Goal: Information Seeking & Learning: Learn about a topic

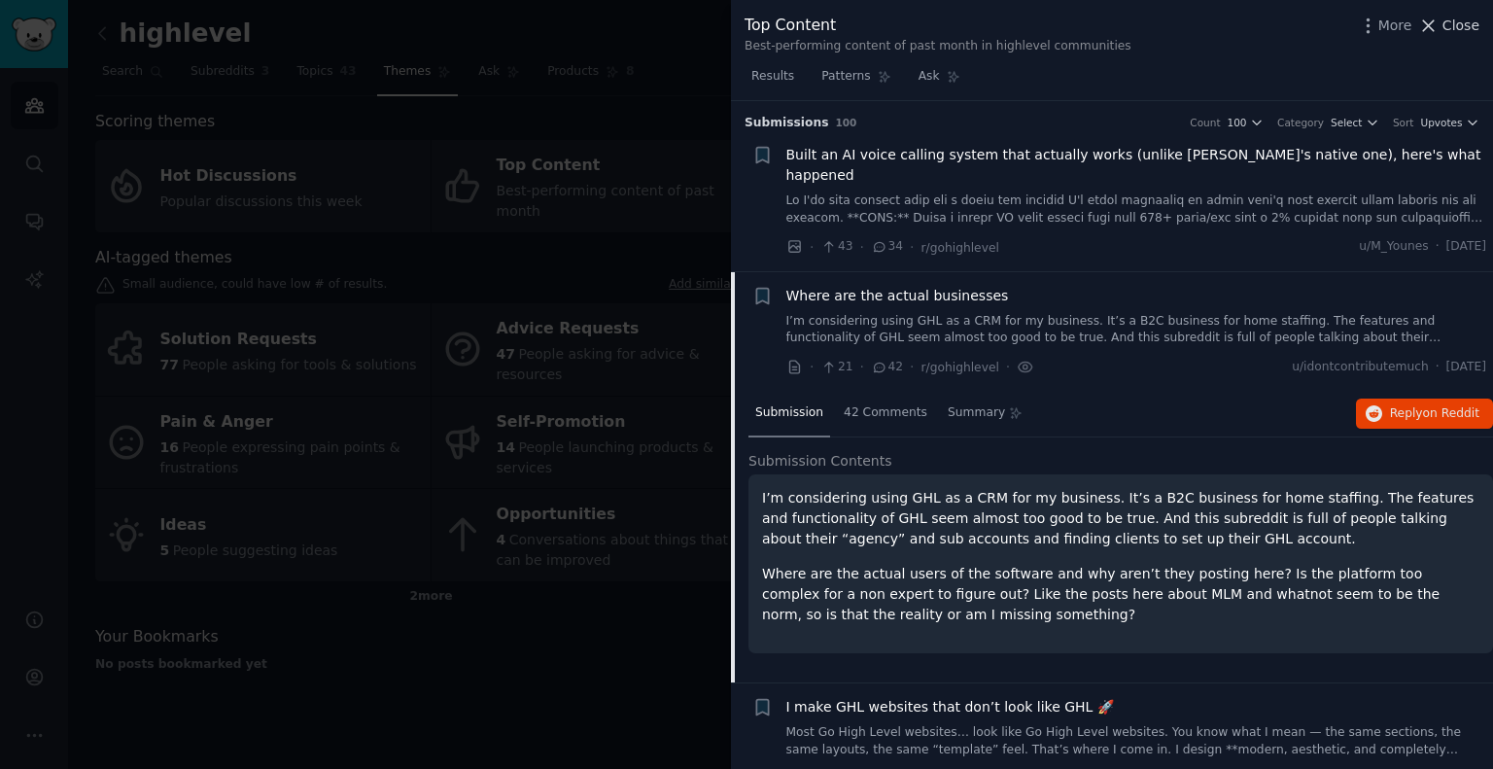
scroll to position [150, 0]
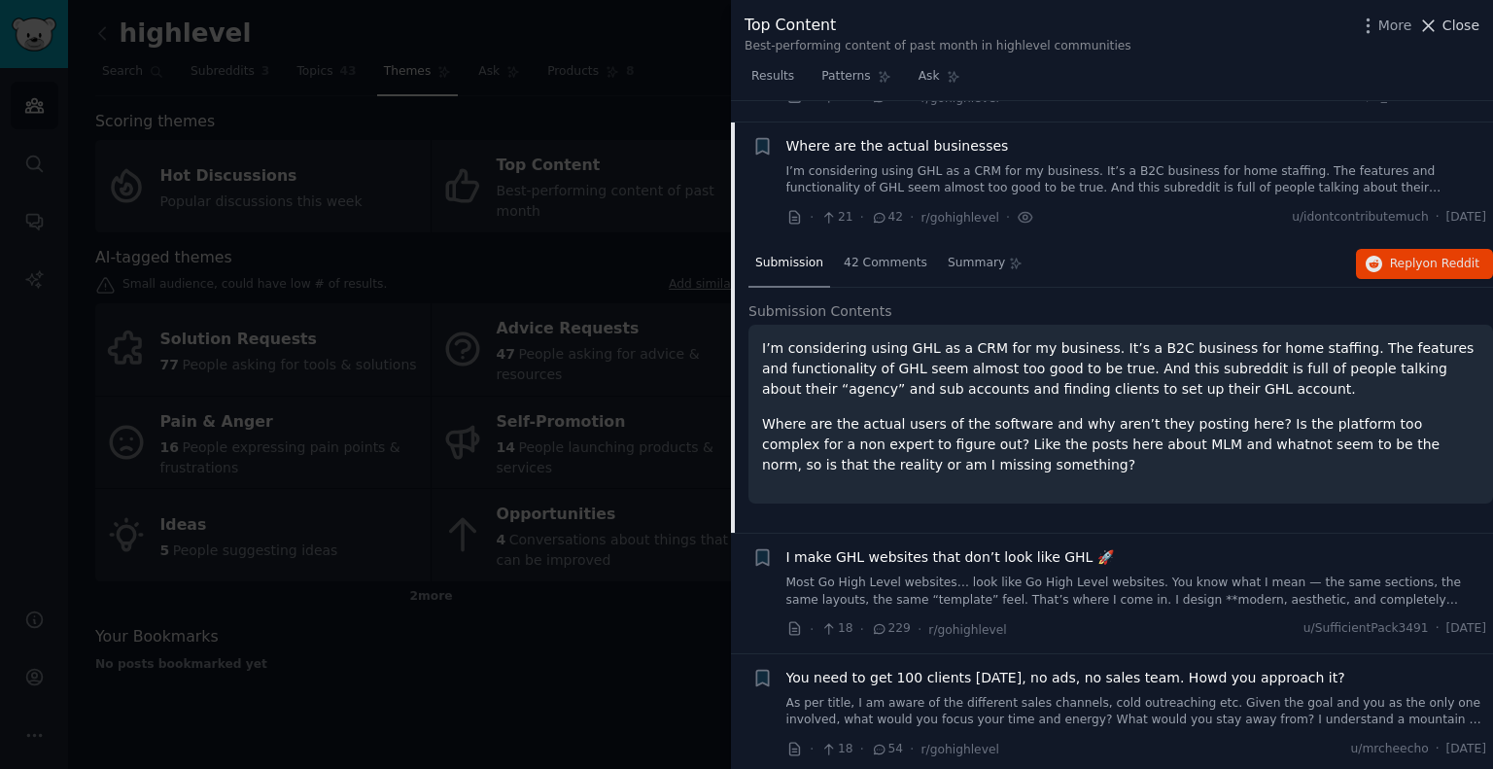
click at [1462, 22] on span "Close" at bounding box center [1461, 26] width 37 height 20
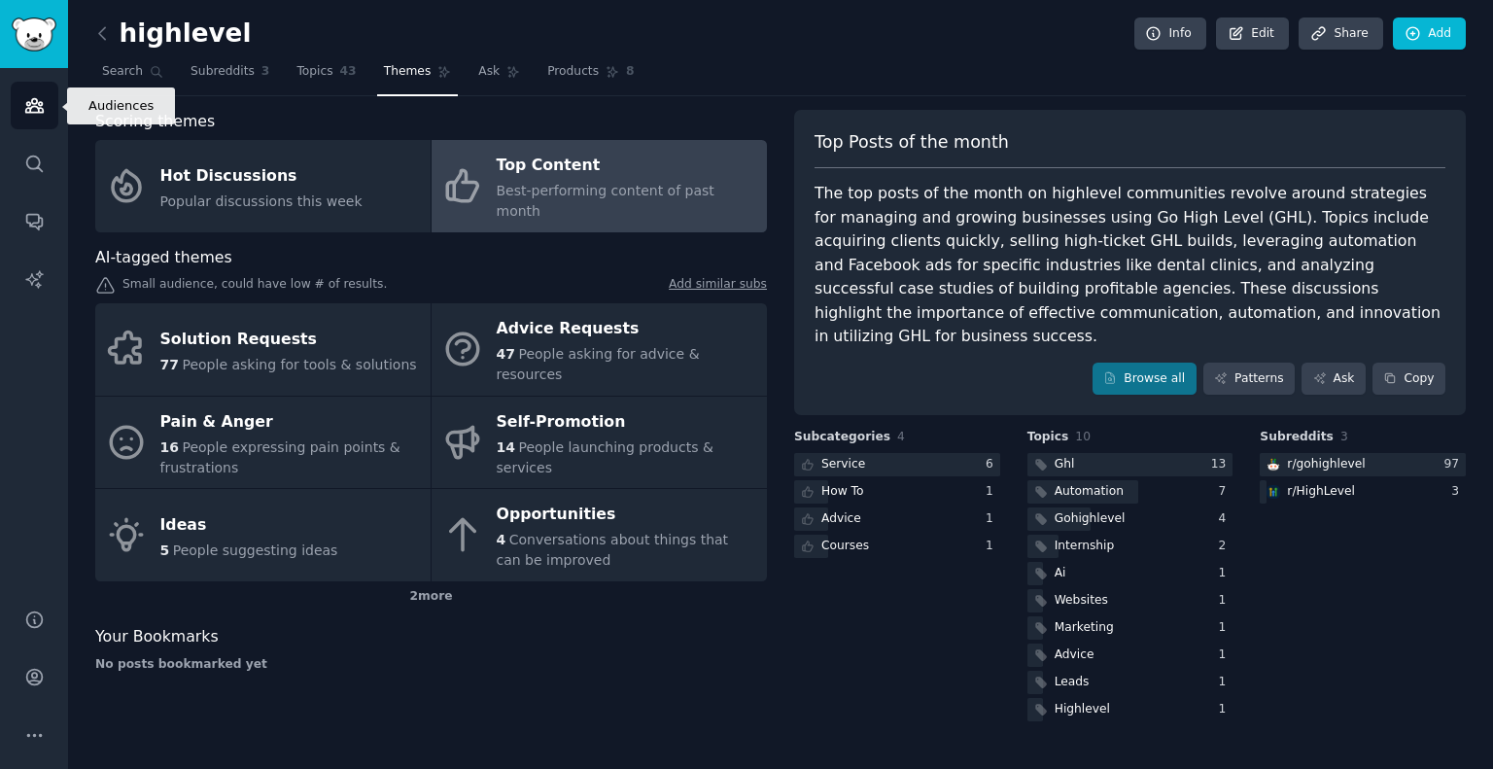
click at [29, 108] on icon "Sidebar" at bounding box center [33, 106] width 17 height 14
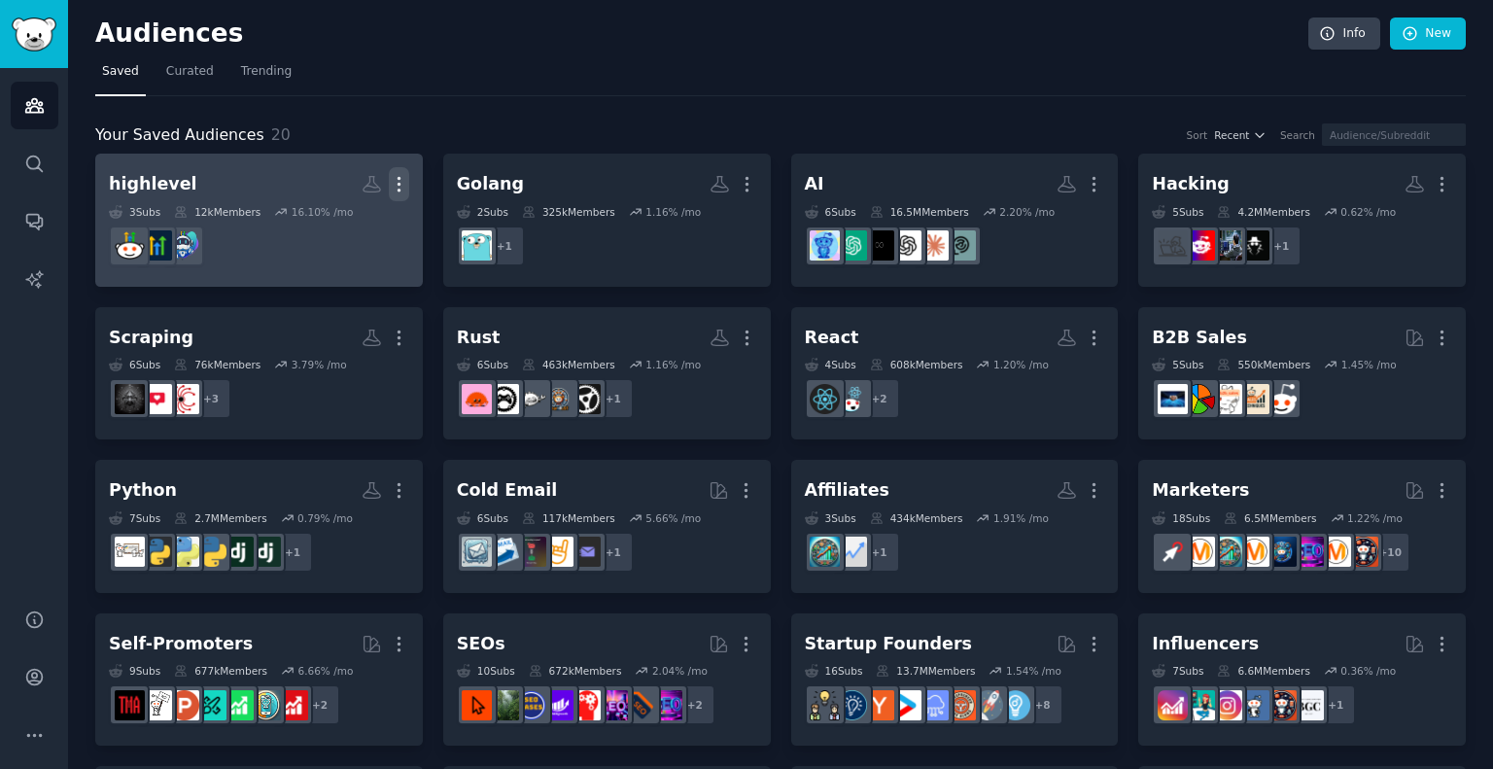
click at [403, 181] on icon "button" at bounding box center [399, 184] width 20 height 20
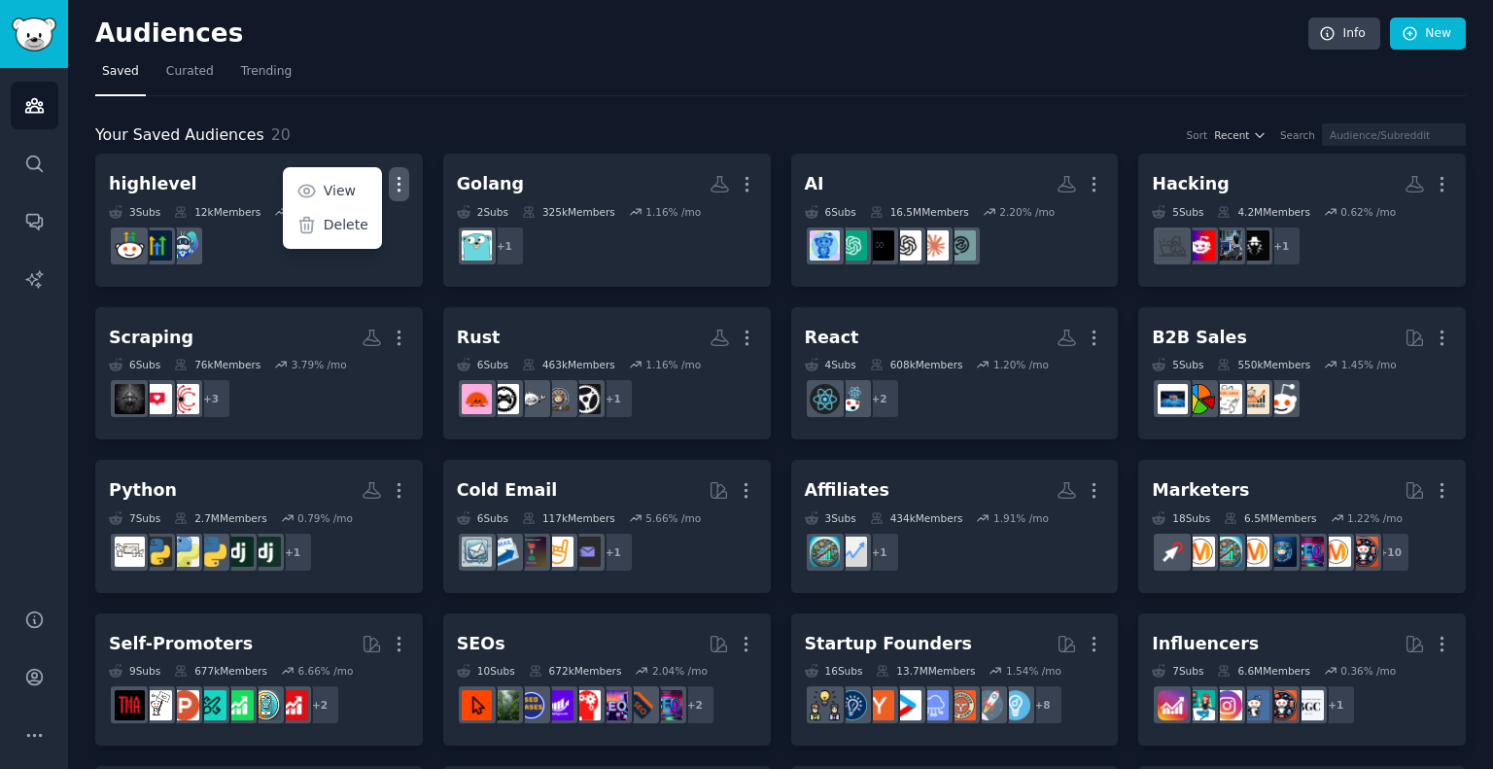
click at [424, 122] on div "Your Saved Audiences 20 Sort Recent Search highlevel Custom Audience More View …" at bounding box center [780, 547] width 1371 height 902
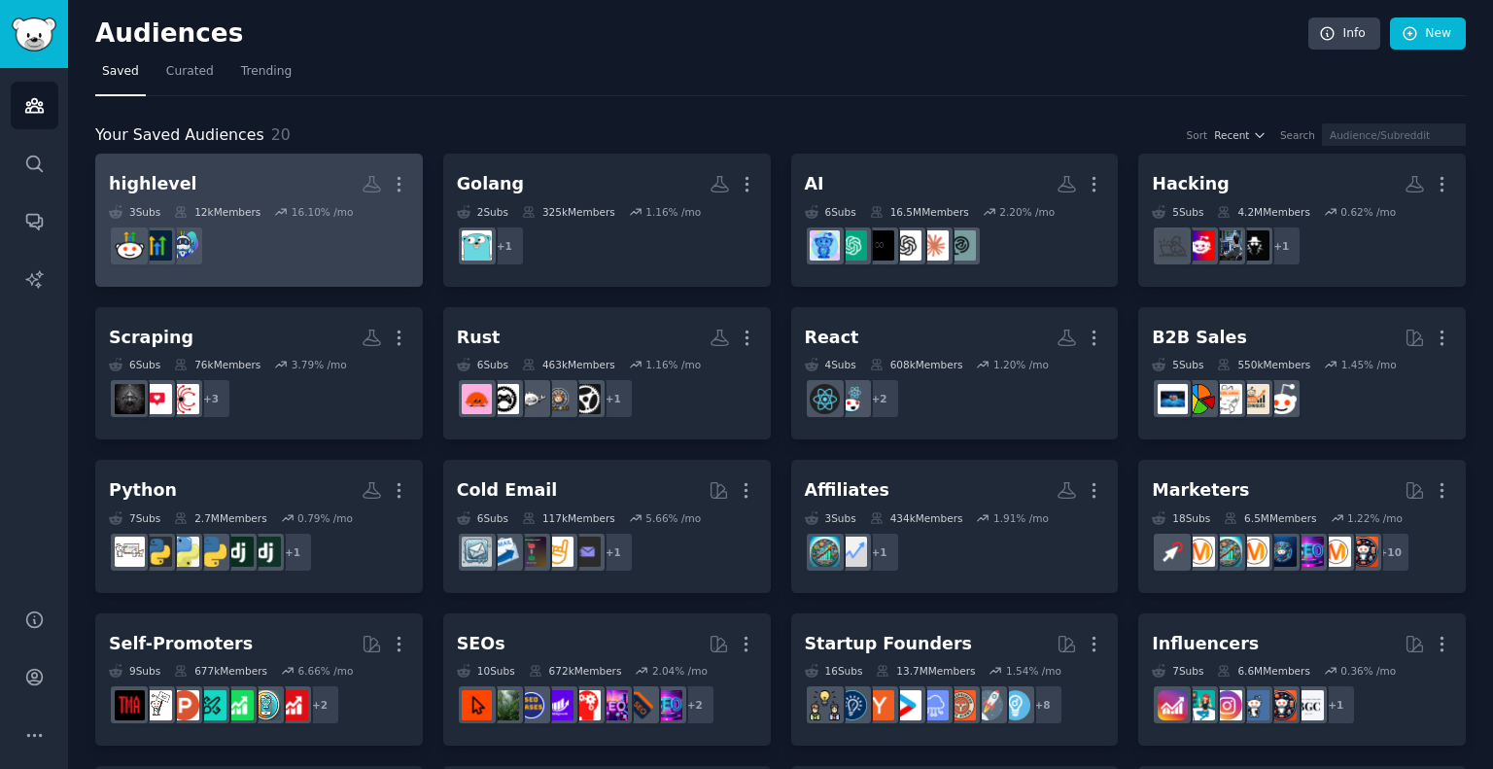
click at [145, 182] on div "highlevel" at bounding box center [153, 184] width 88 height 24
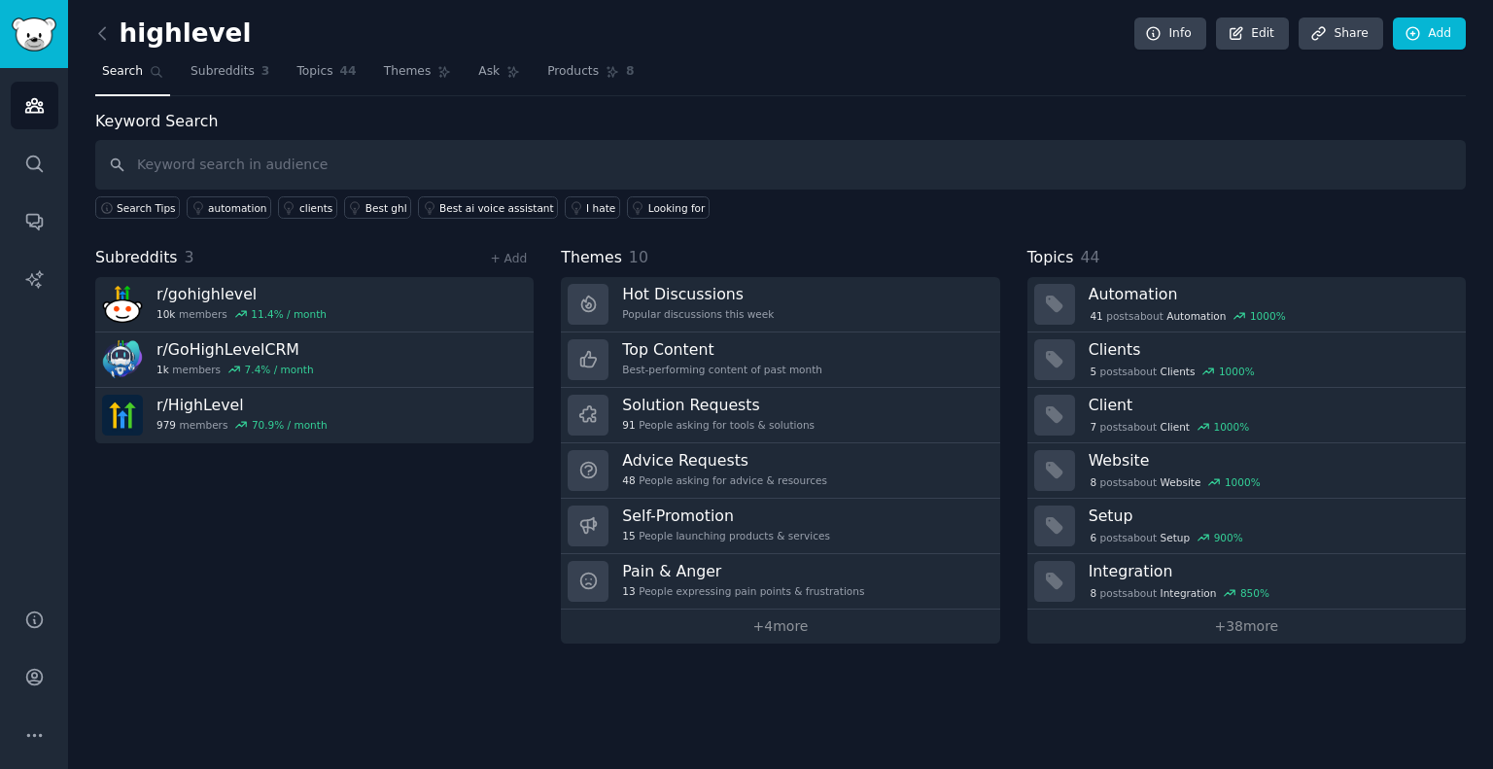
click at [152, 38] on h2 "highlevel" at bounding box center [173, 33] width 156 height 31
click at [1239, 31] on icon at bounding box center [1236, 33] width 17 height 17
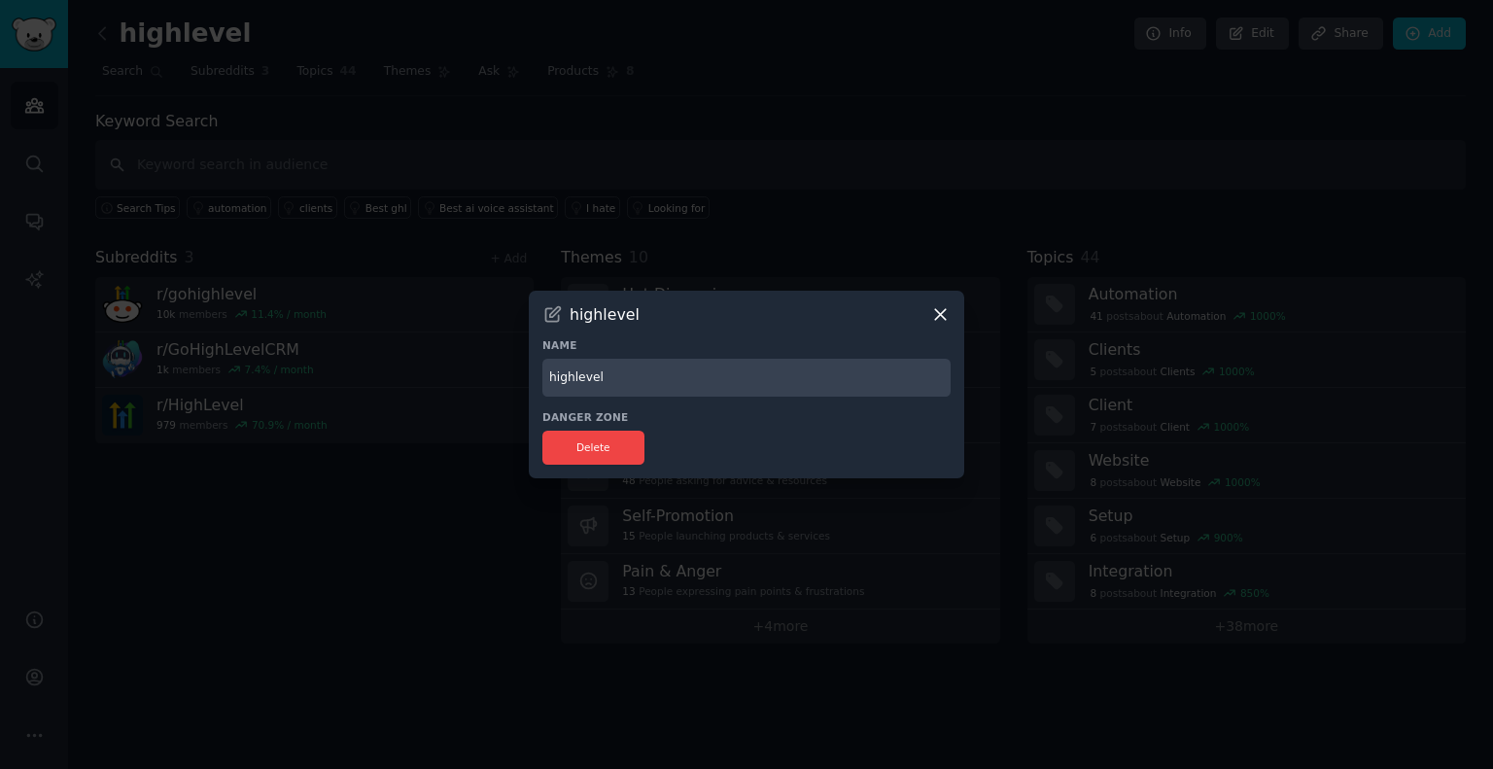
click at [555, 322] on icon at bounding box center [553, 314] width 15 height 15
click at [552, 310] on icon at bounding box center [552, 314] width 20 height 20
click at [579, 318] on h3 "highlevel" at bounding box center [605, 314] width 70 height 20
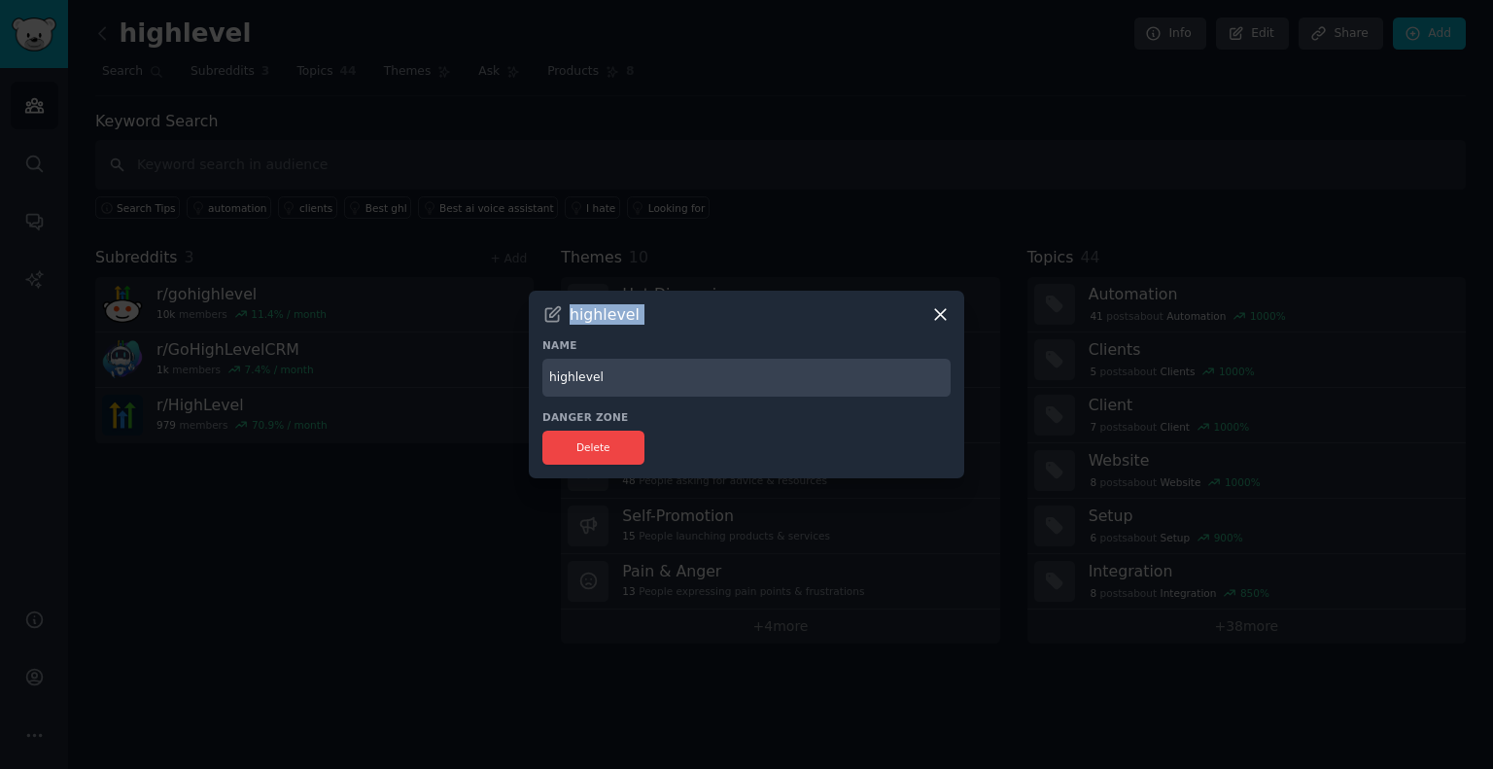
click at [579, 318] on h3 "highlevel" at bounding box center [605, 314] width 70 height 20
click at [550, 375] on input "highlevel" at bounding box center [746, 378] width 408 height 38
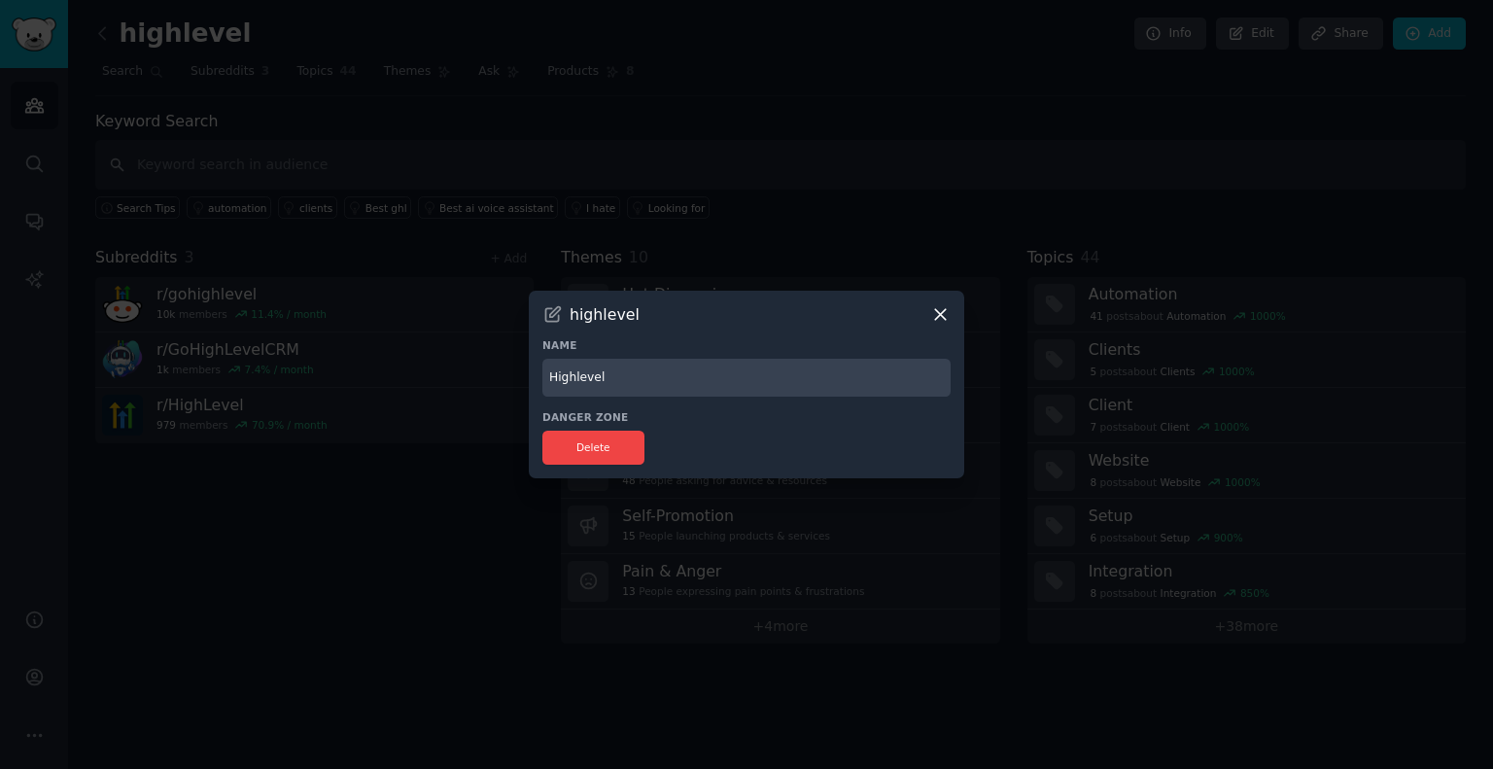
type input "Highlevel"
click at [862, 441] on div "Delete" at bounding box center [746, 448] width 408 height 34
click at [754, 382] on input "Highlevel" at bounding box center [746, 378] width 408 height 38
click at [554, 312] on icon at bounding box center [552, 314] width 20 height 20
click at [594, 319] on h3 "highlevel" at bounding box center [605, 314] width 70 height 20
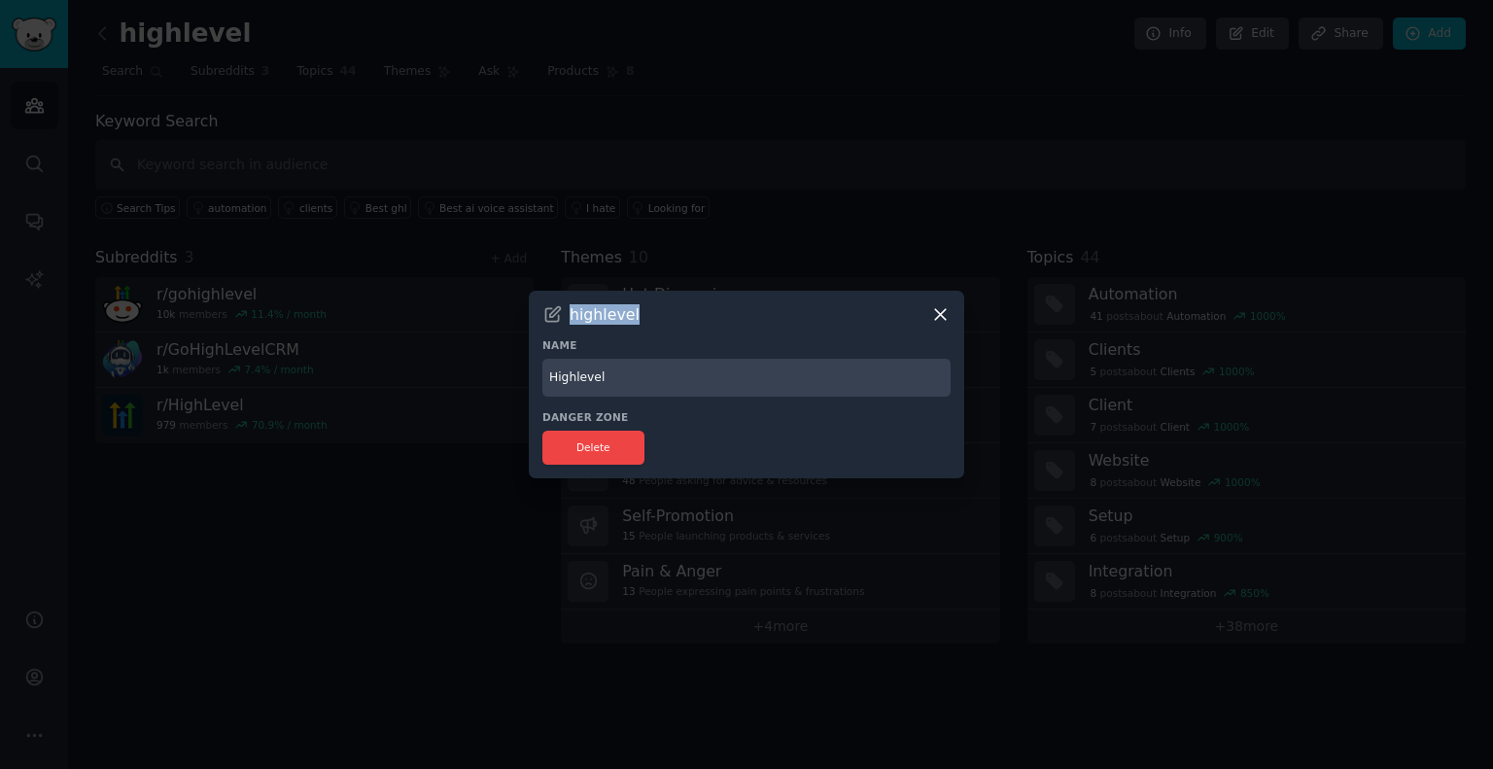
click at [594, 319] on h3 "highlevel" at bounding box center [605, 314] width 70 height 20
click at [936, 318] on icon at bounding box center [940, 315] width 11 height 11
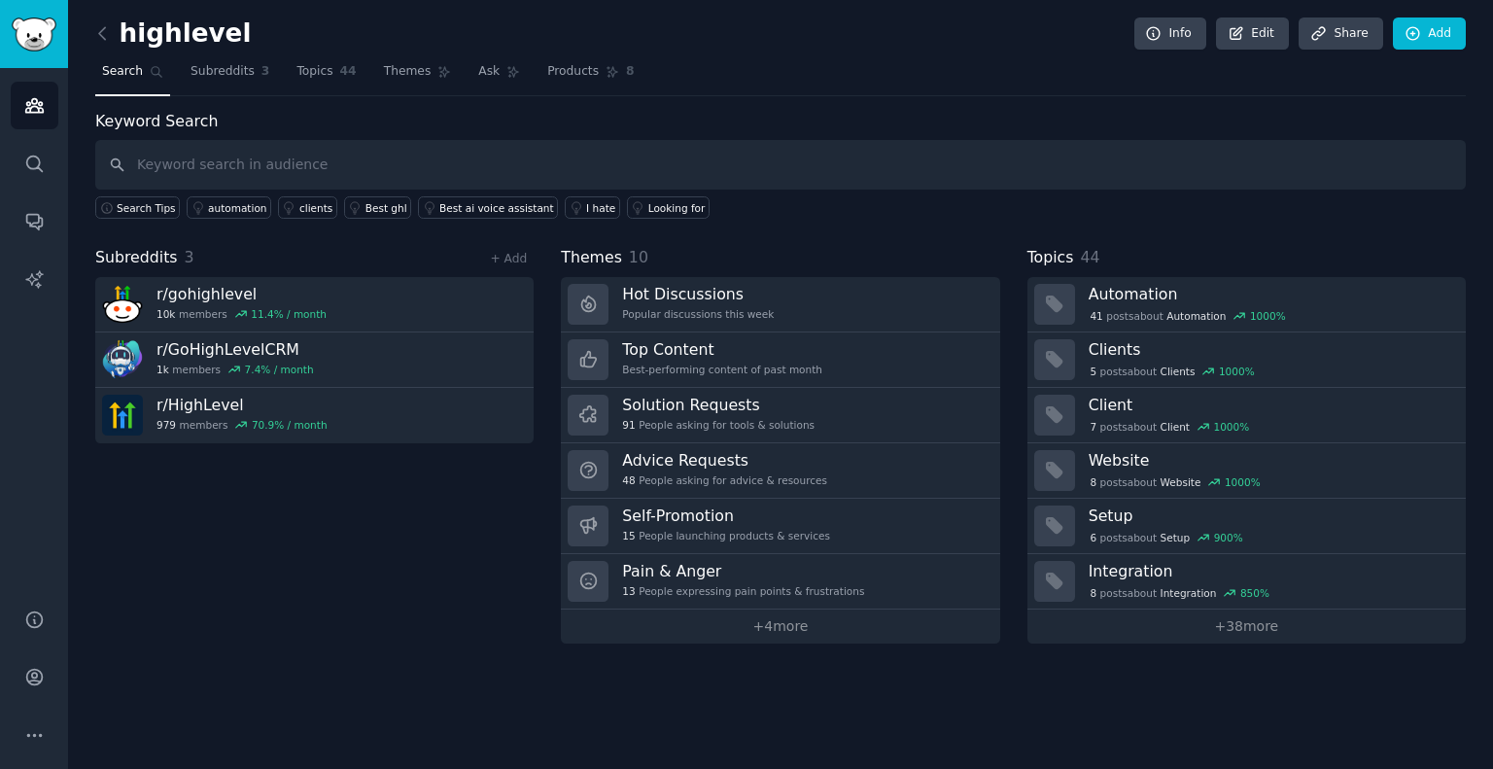
click at [1289, 93] on nav "Search Subreddits 3 Topics 44 Themes Ask Products 8" at bounding box center [780, 76] width 1371 height 40
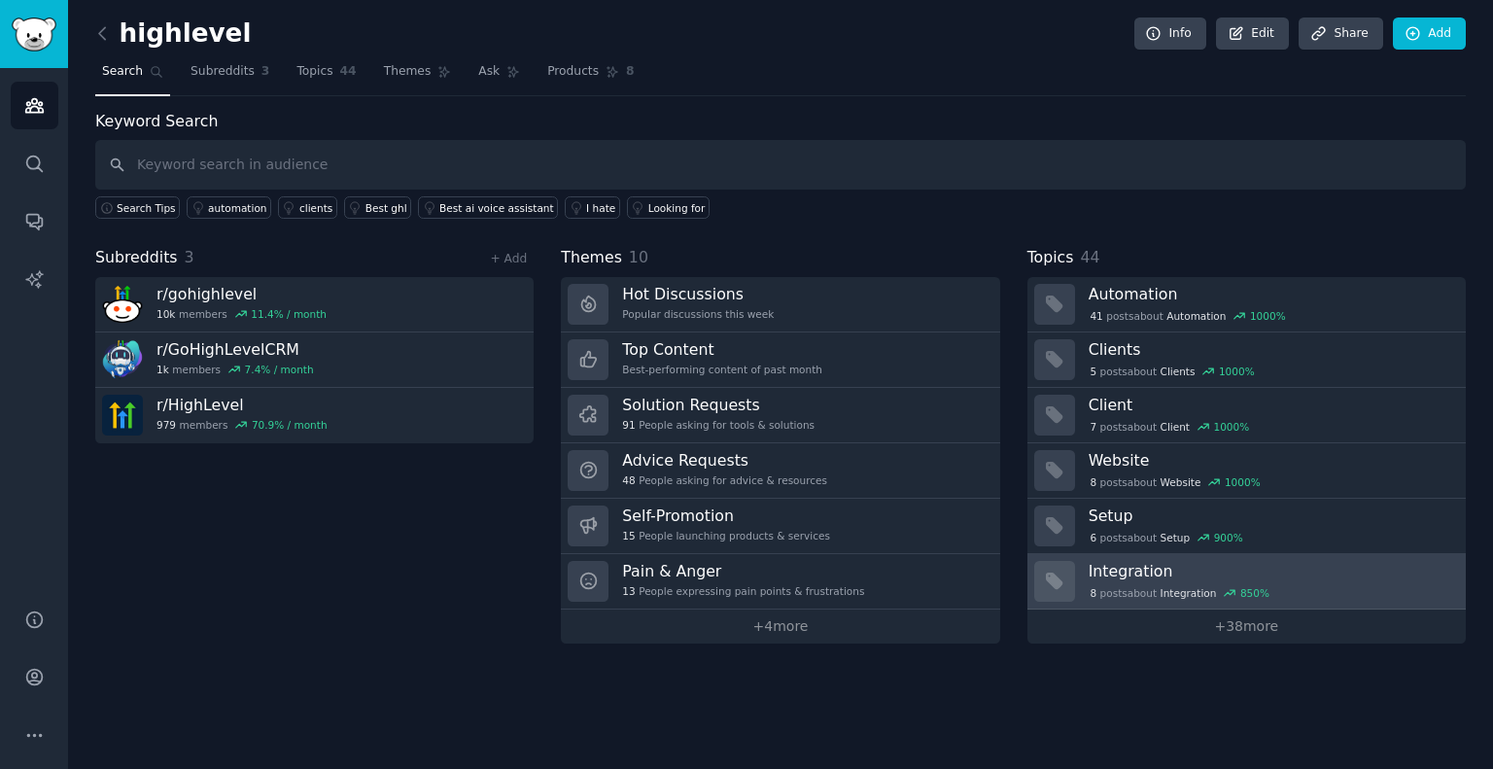
click at [1119, 563] on h3 "Integration" at bounding box center [1271, 571] width 364 height 20
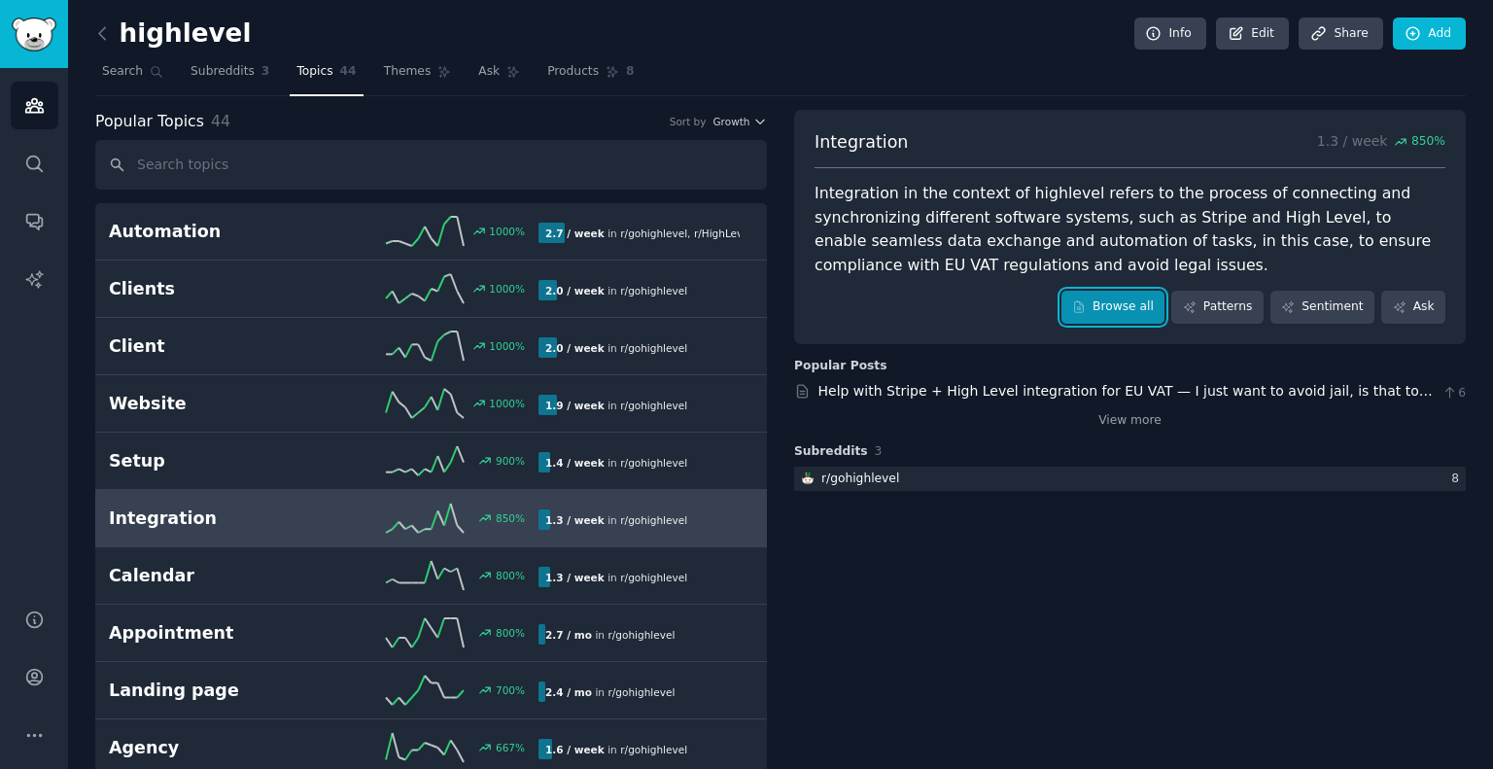
click at [1119, 314] on link "Browse all" at bounding box center [1114, 307] width 104 height 33
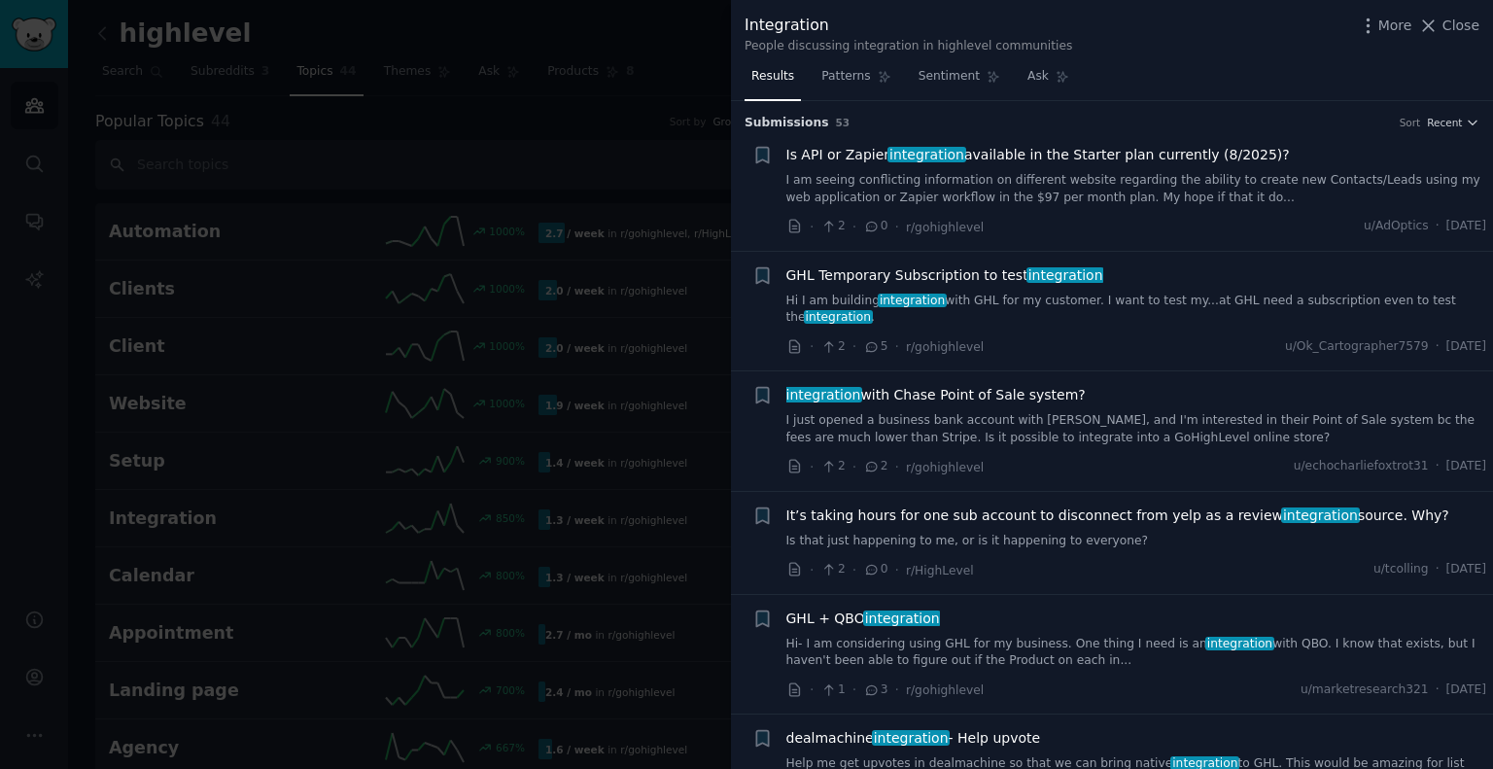
click at [1029, 153] on span "Is API or Zapier integration available in the Starter plan currently (8/2025)?" at bounding box center [1038, 155] width 504 height 20
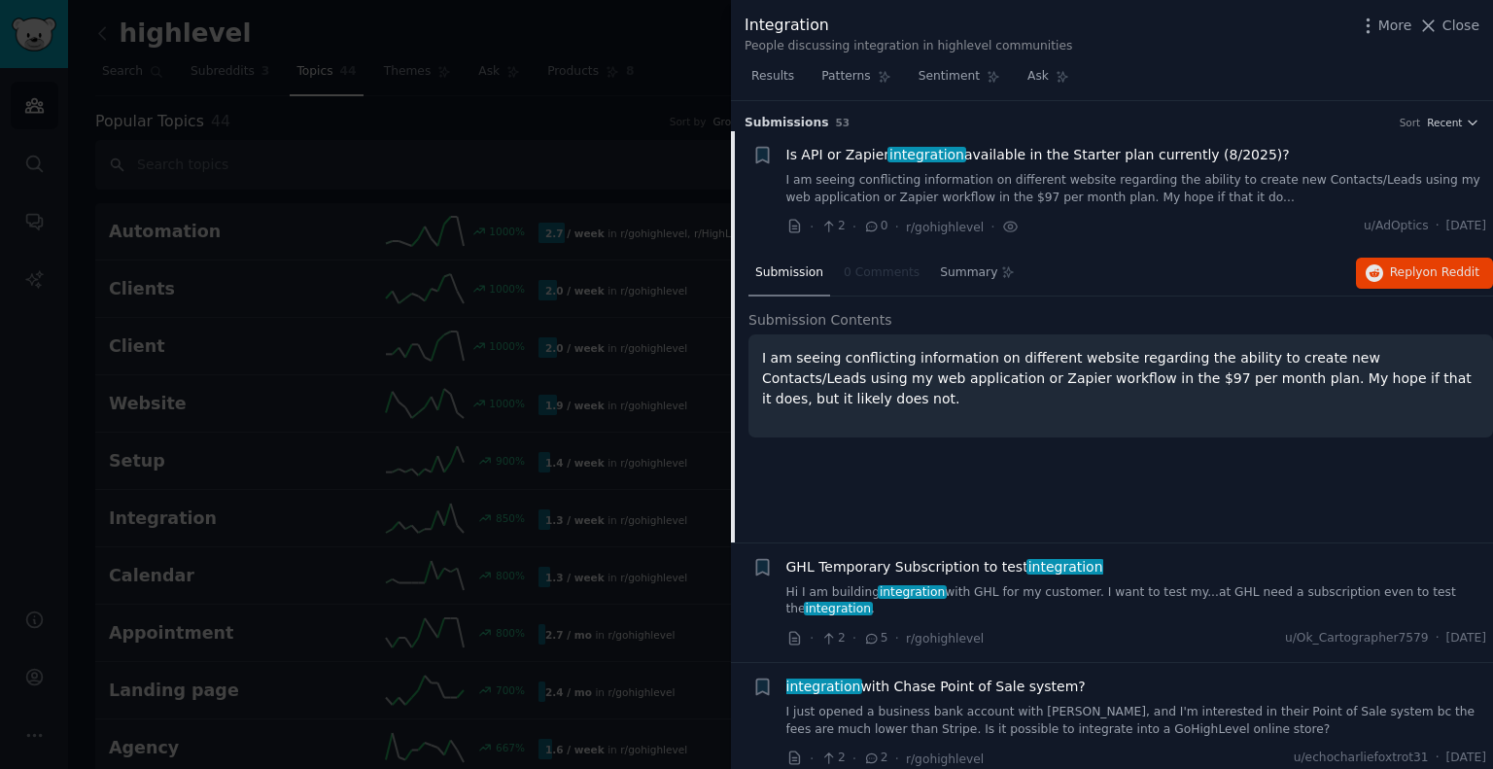
scroll to position [30, 0]
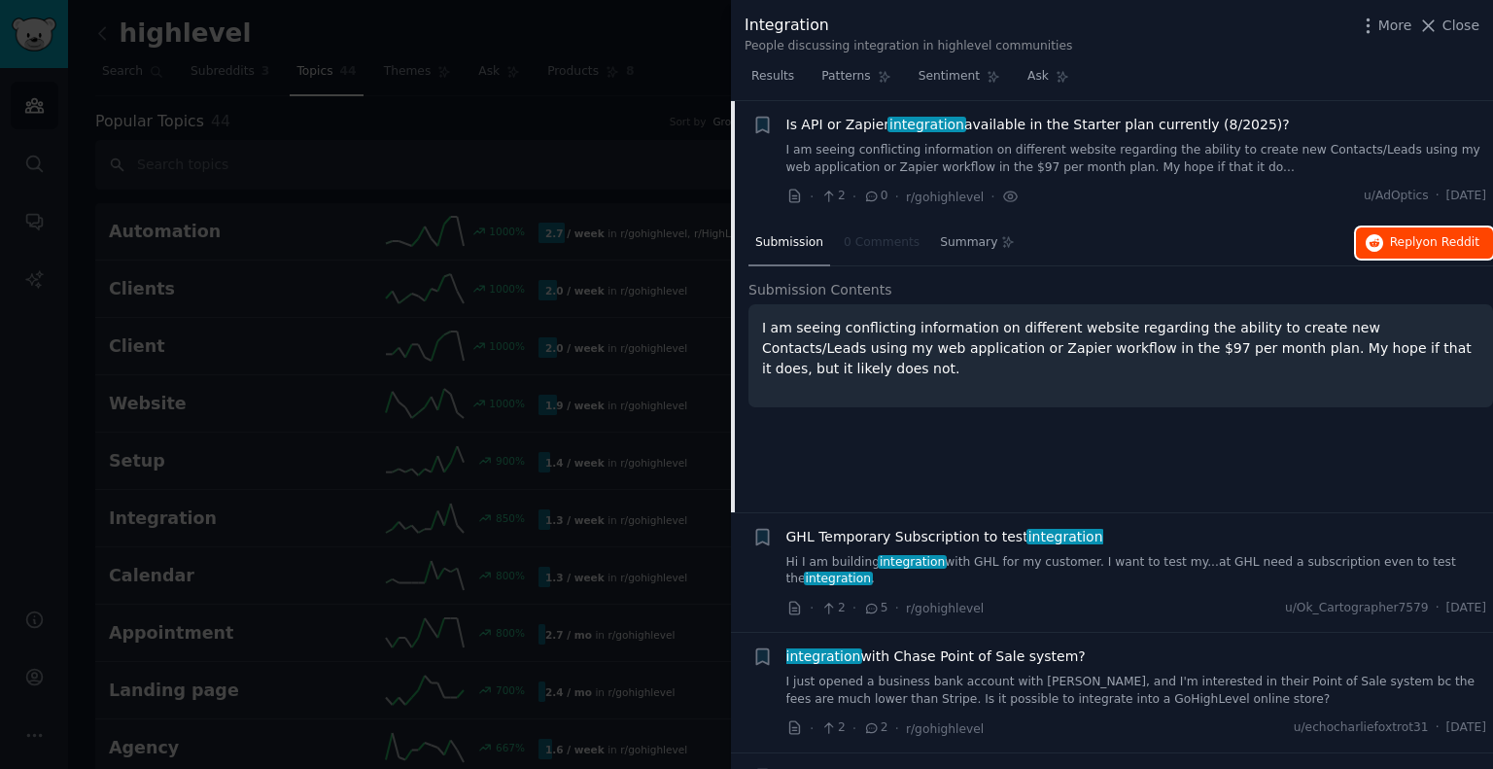
click at [1438, 235] on span "on Reddit" at bounding box center [1451, 242] width 56 height 14
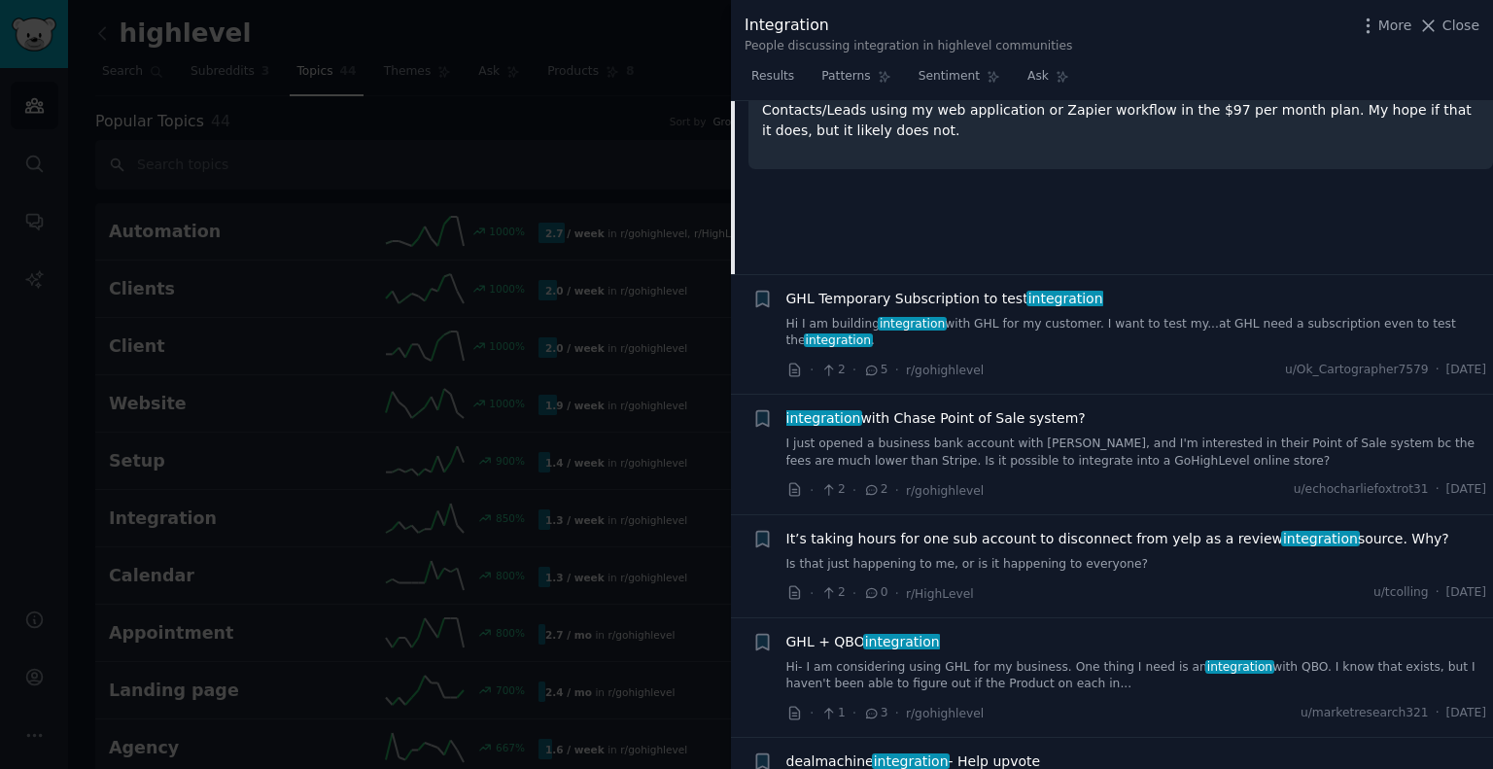
scroll to position [286, 0]
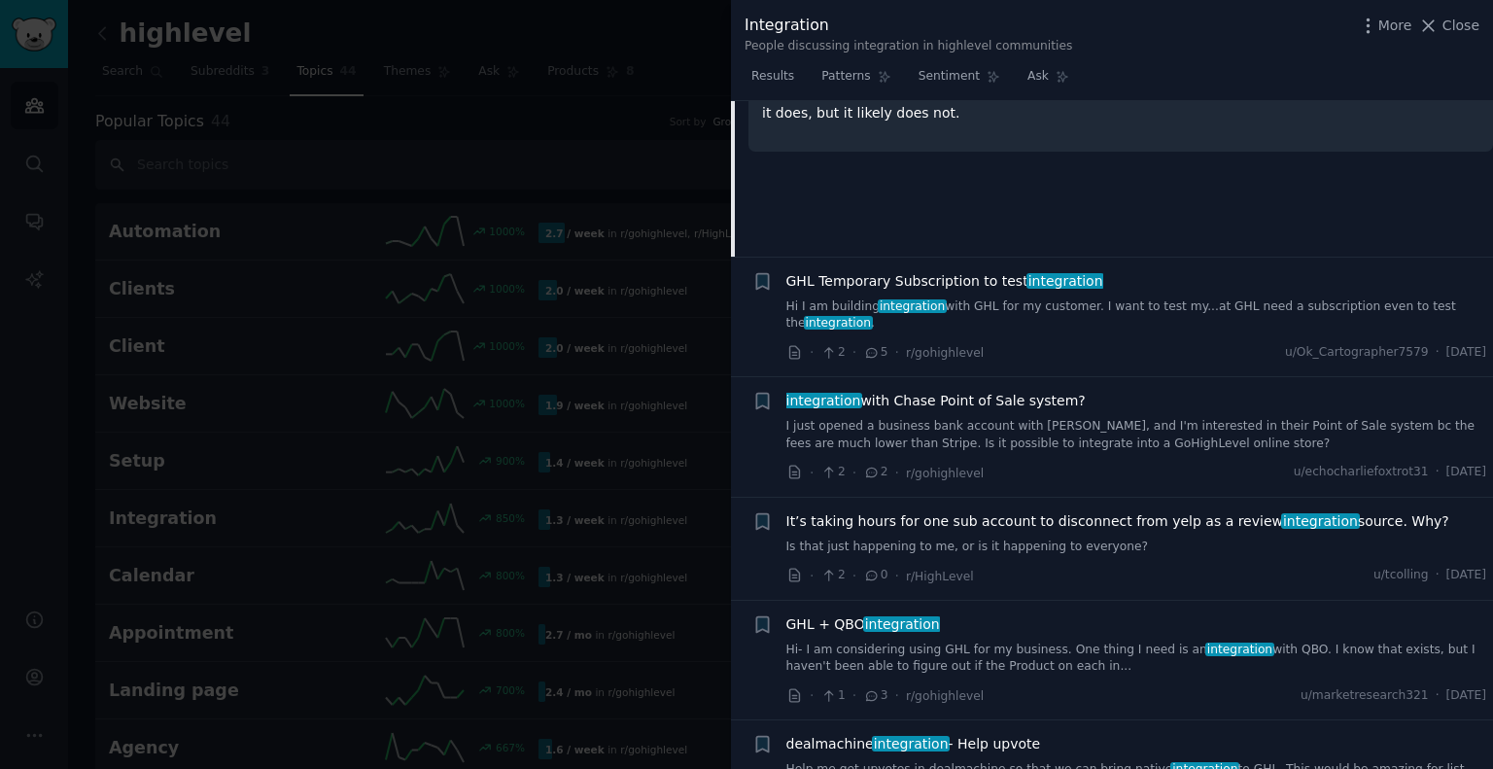
click at [1028, 278] on span "integration" at bounding box center [1066, 281] width 78 height 16
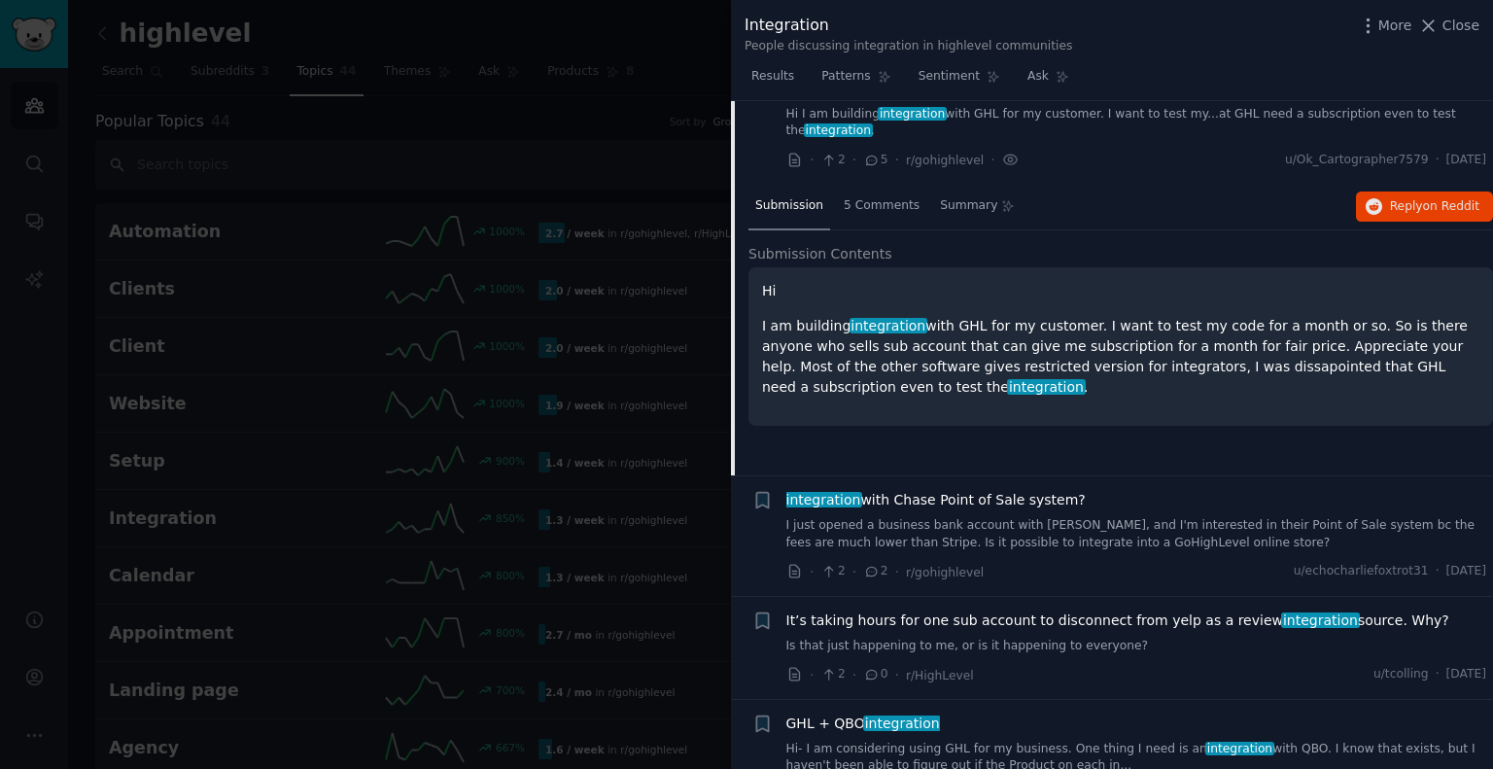
scroll to position [150, 0]
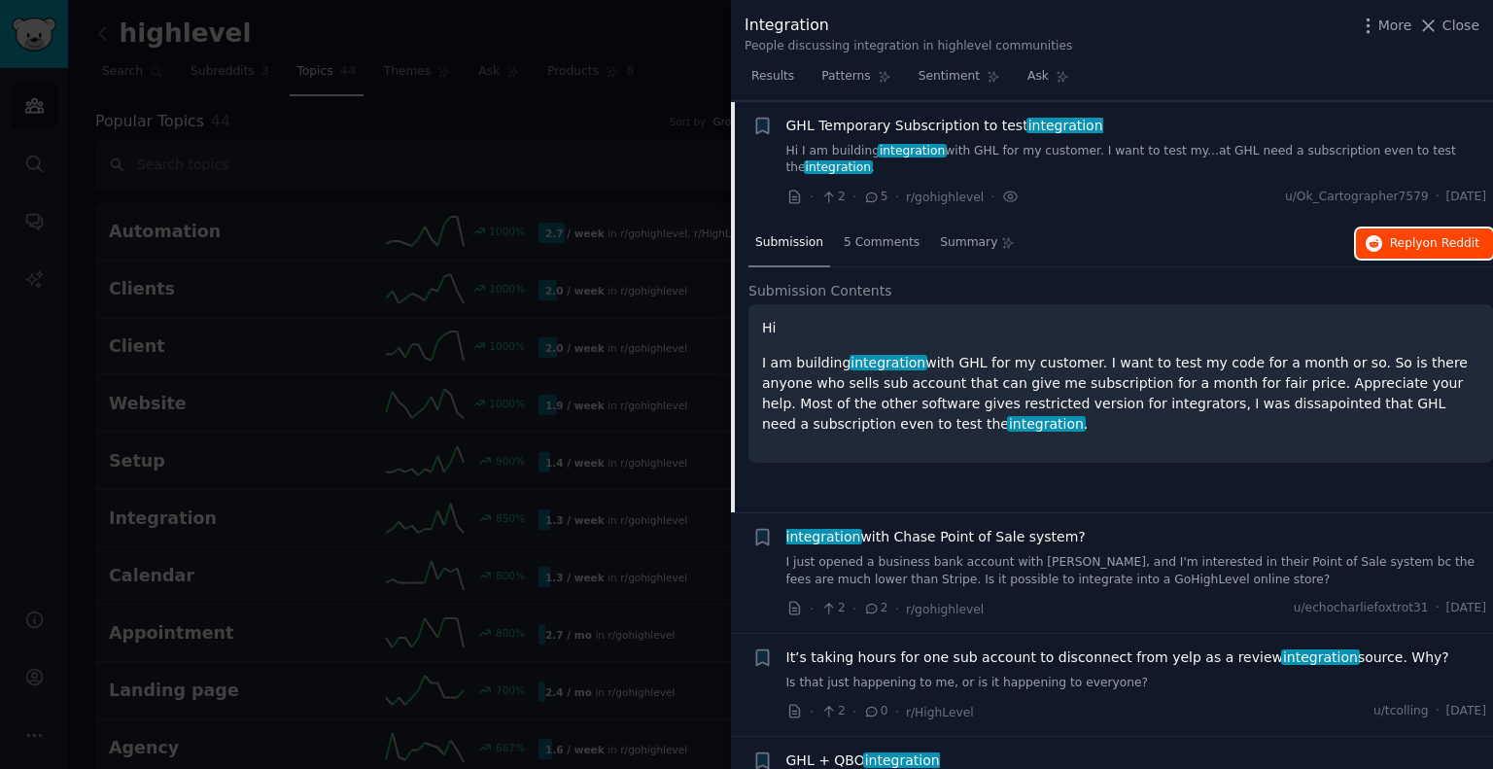
click at [1408, 235] on span "Reply on Reddit" at bounding box center [1434, 243] width 89 height 17
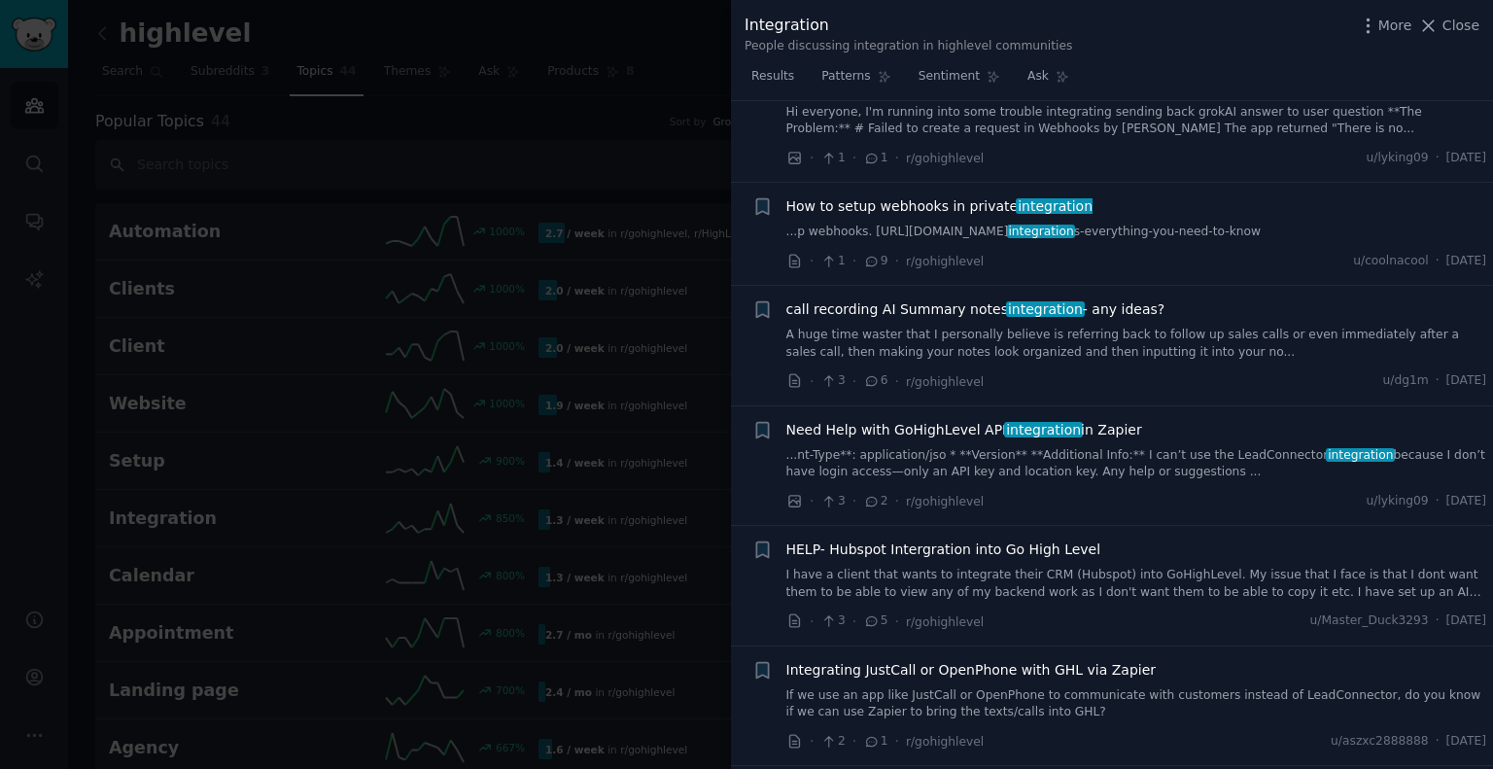
scroll to position [3031, 0]
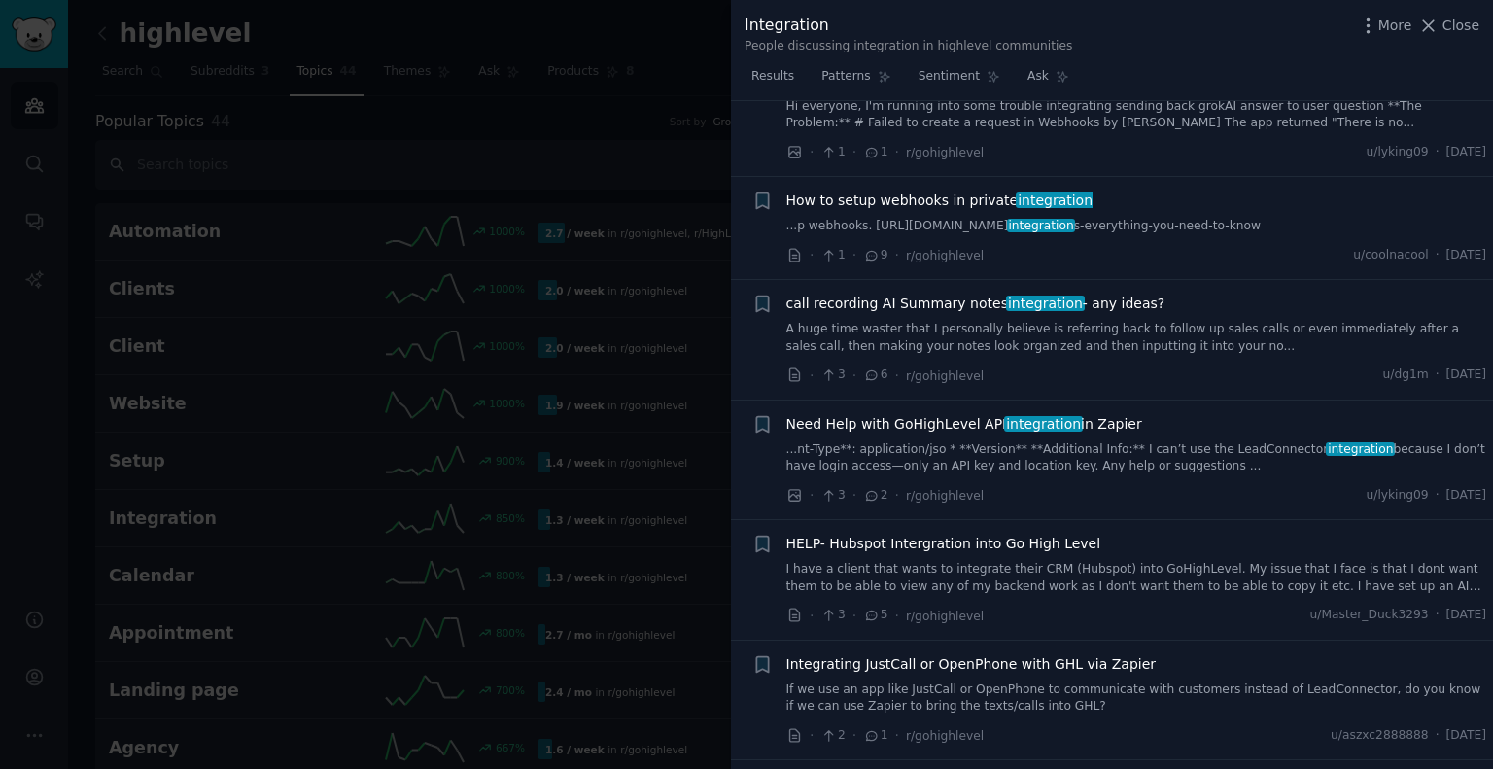
click at [1006, 534] on span "HELP- Hubspot Intergration into Go High Level" at bounding box center [943, 544] width 315 height 20
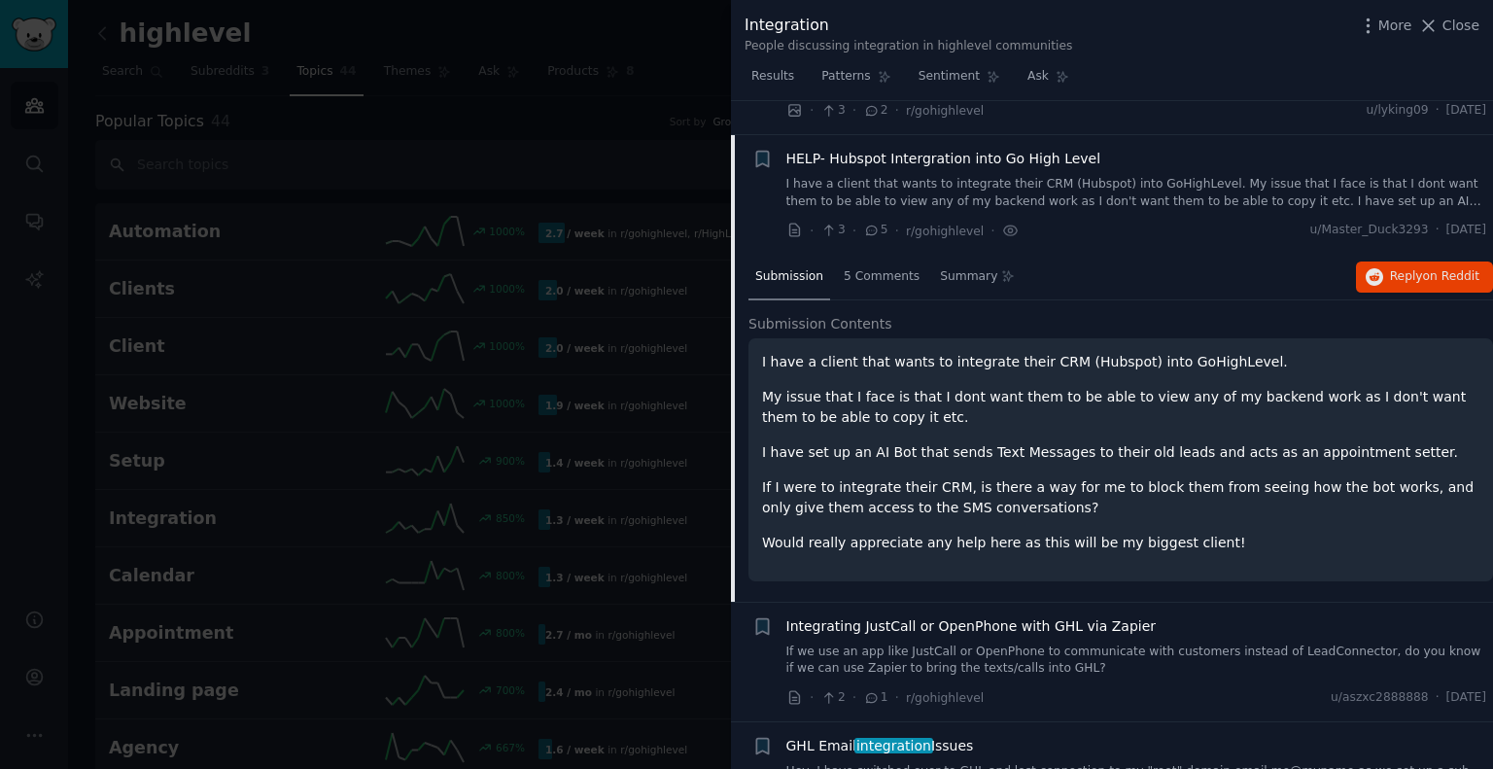
scroll to position [3136, 0]
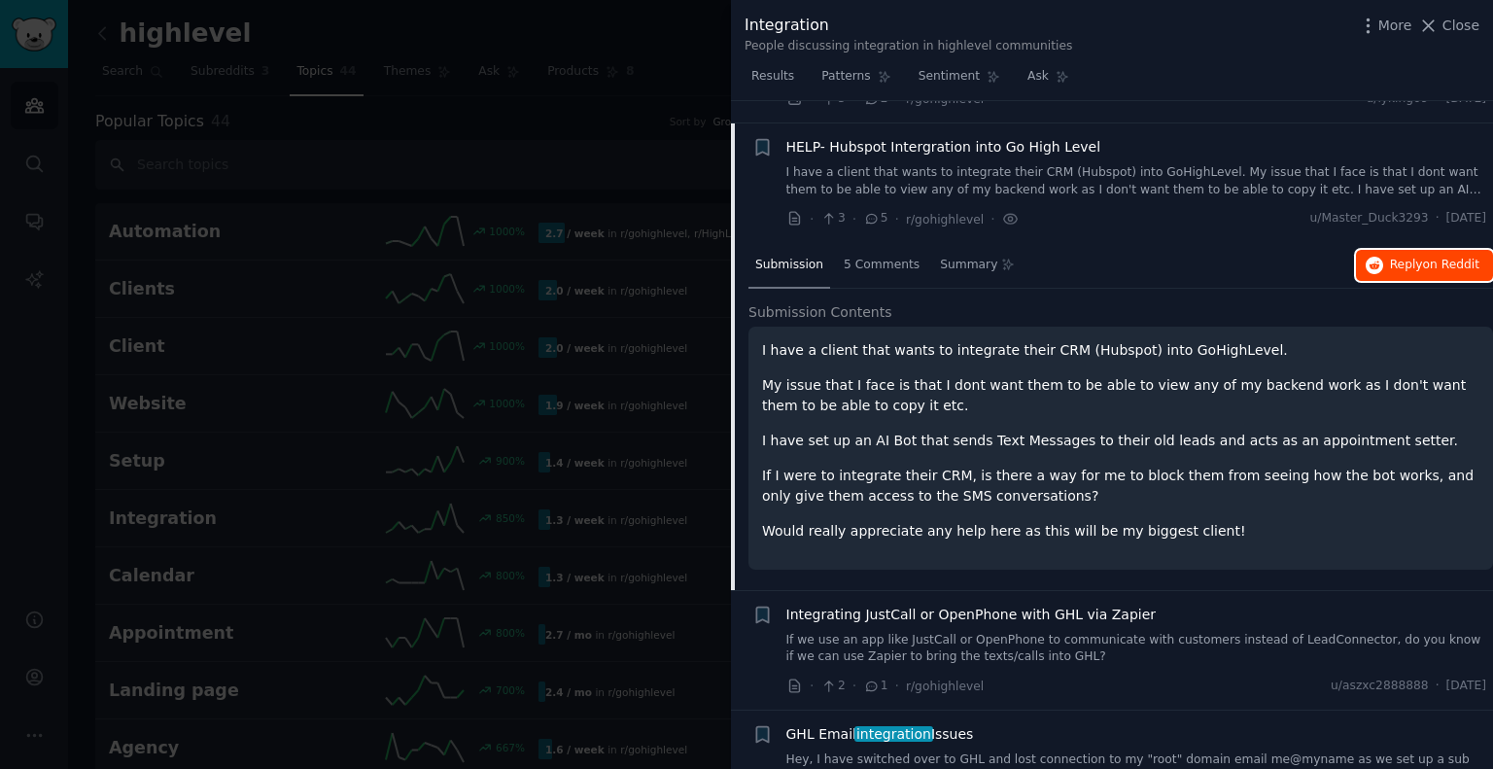
click at [1390, 257] on span "Reply on Reddit" at bounding box center [1434, 265] width 89 height 17
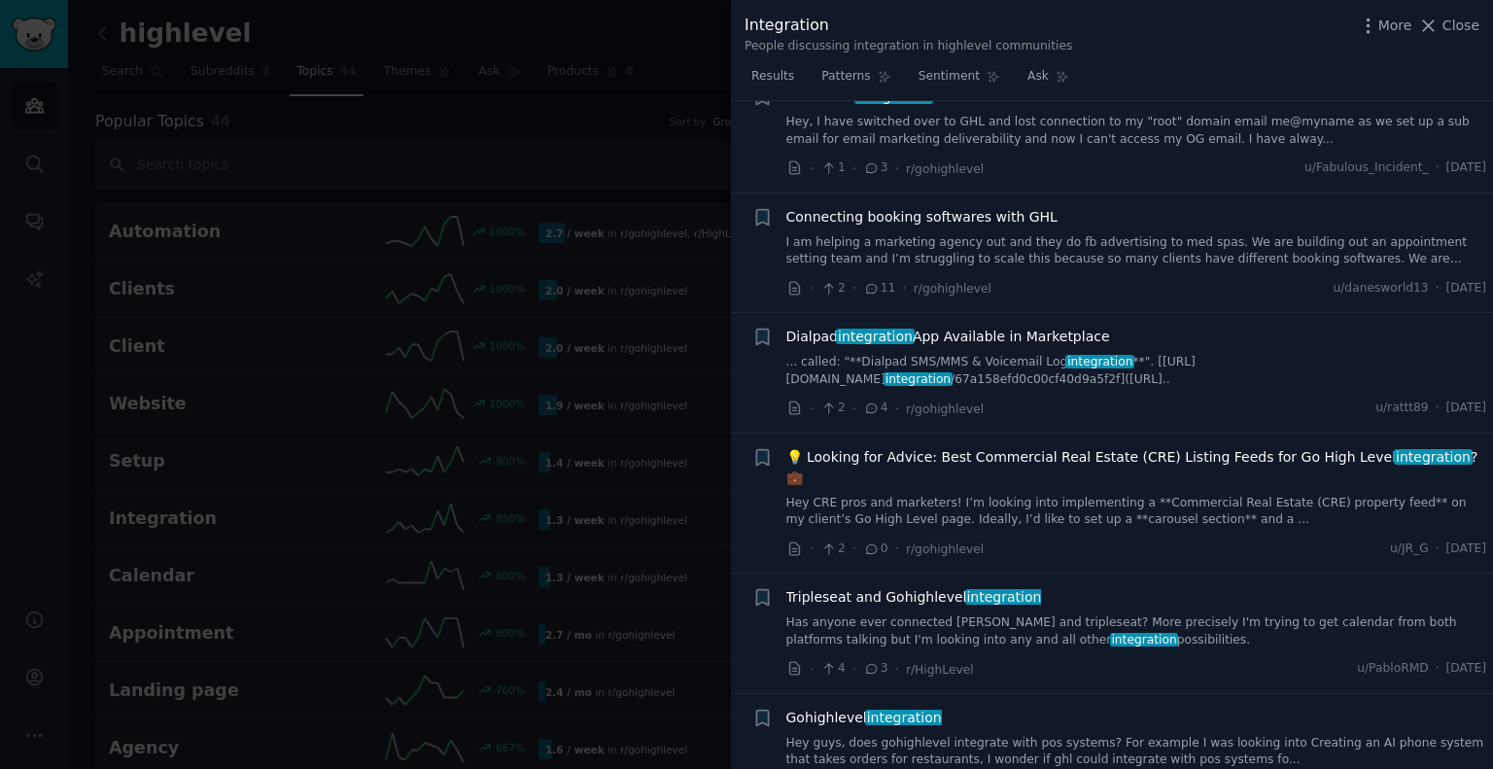
scroll to position [3776, 0]
